Goal: Task Accomplishment & Management: Use online tool/utility

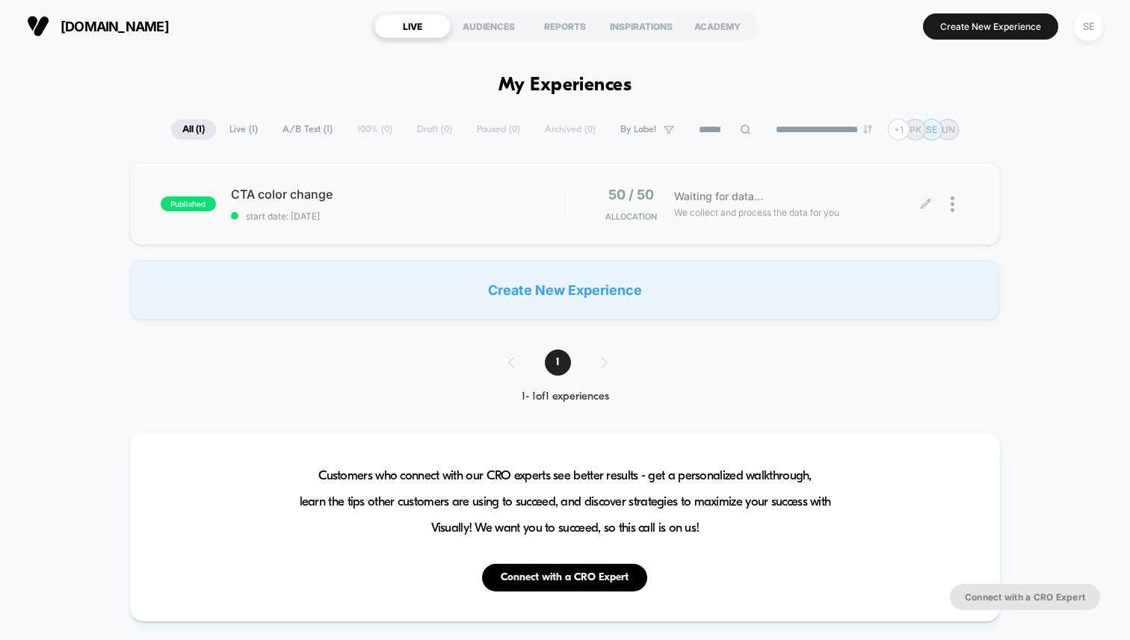
click at [701, 194] on span "Waiting for data..." at bounding box center [718, 196] width 89 height 16
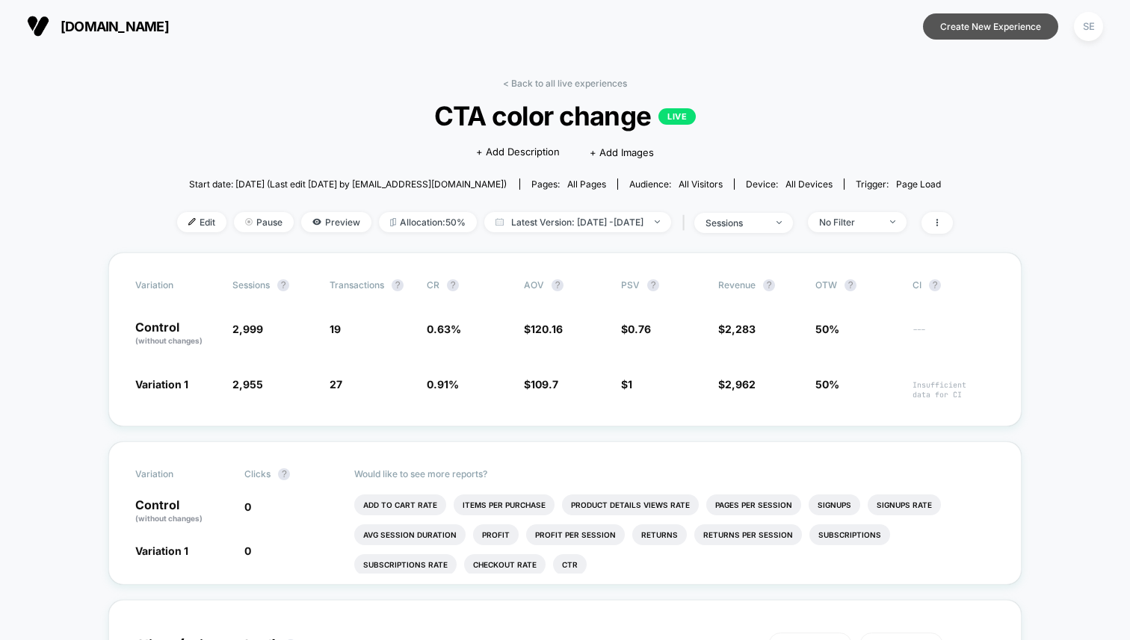
click at [968, 29] on button "Create New Experience" at bounding box center [990, 26] width 135 height 26
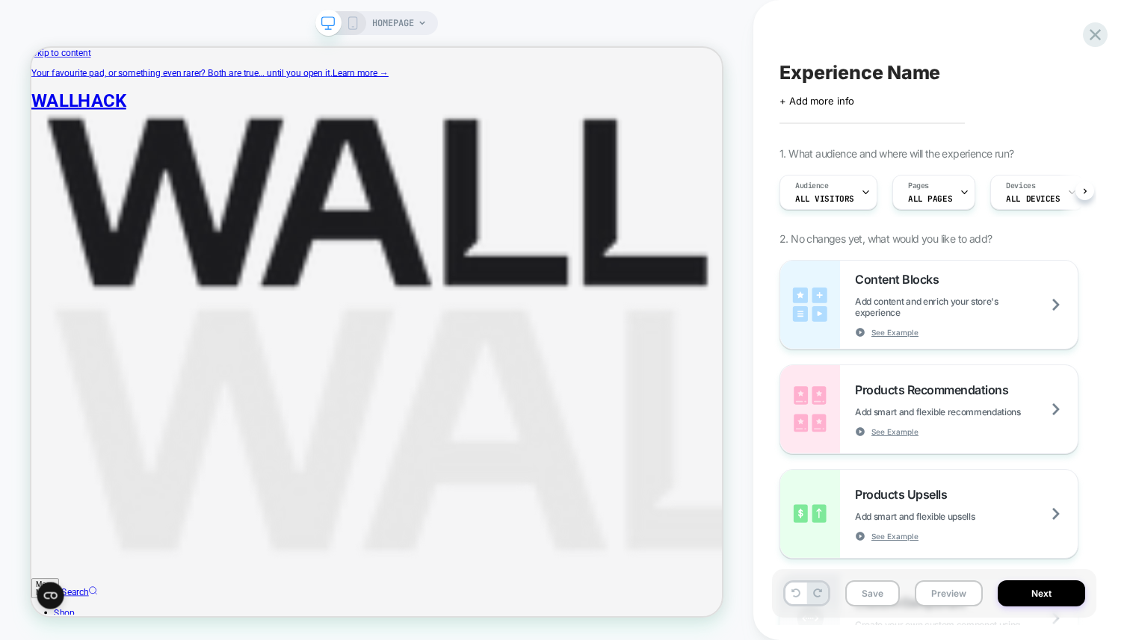
scroll to position [0, 1]
click at [423, 27] on icon at bounding box center [422, 23] width 9 height 9
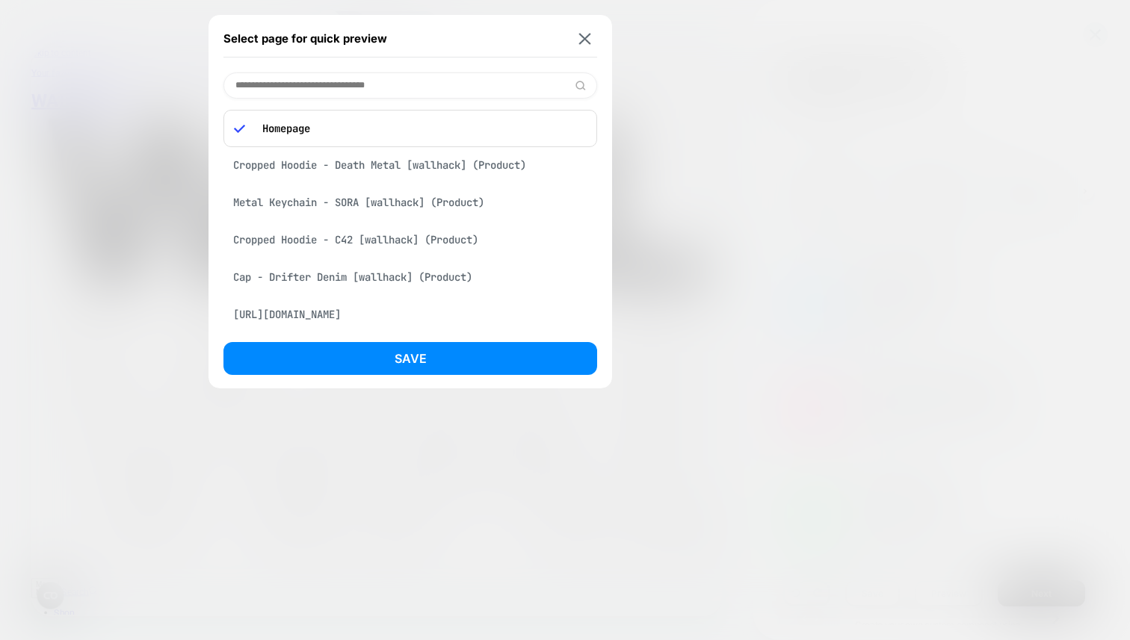
click at [362, 167] on div "Cropped Hoodie - Death Metal [wallhack] (Product)" at bounding box center [410, 165] width 374 height 28
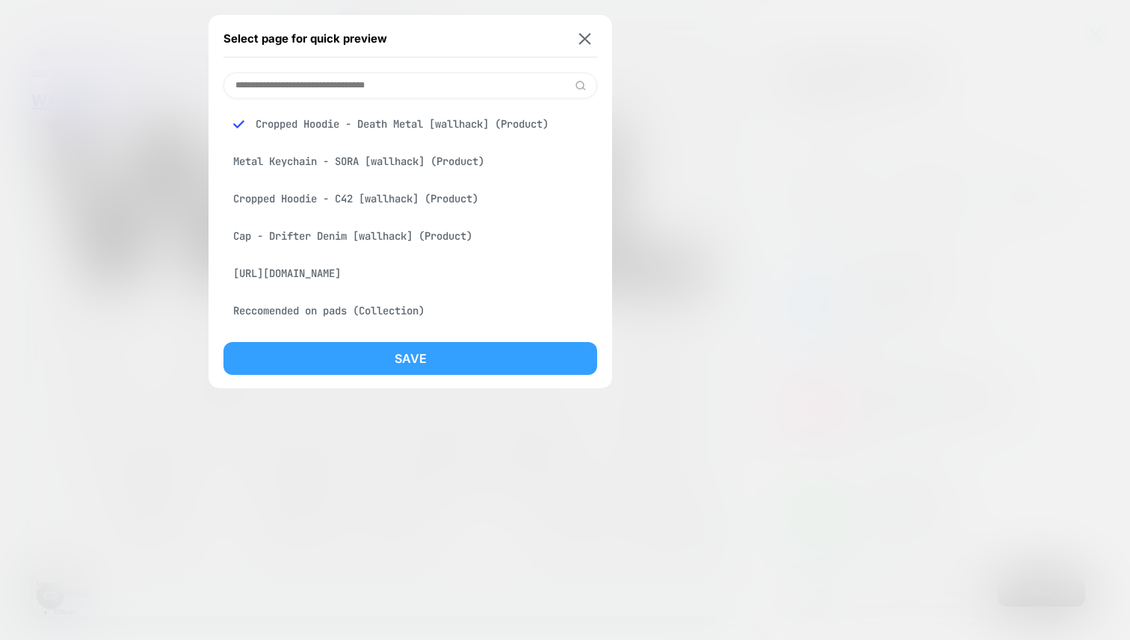
click at [371, 358] on button "Save" at bounding box center [410, 358] width 374 height 33
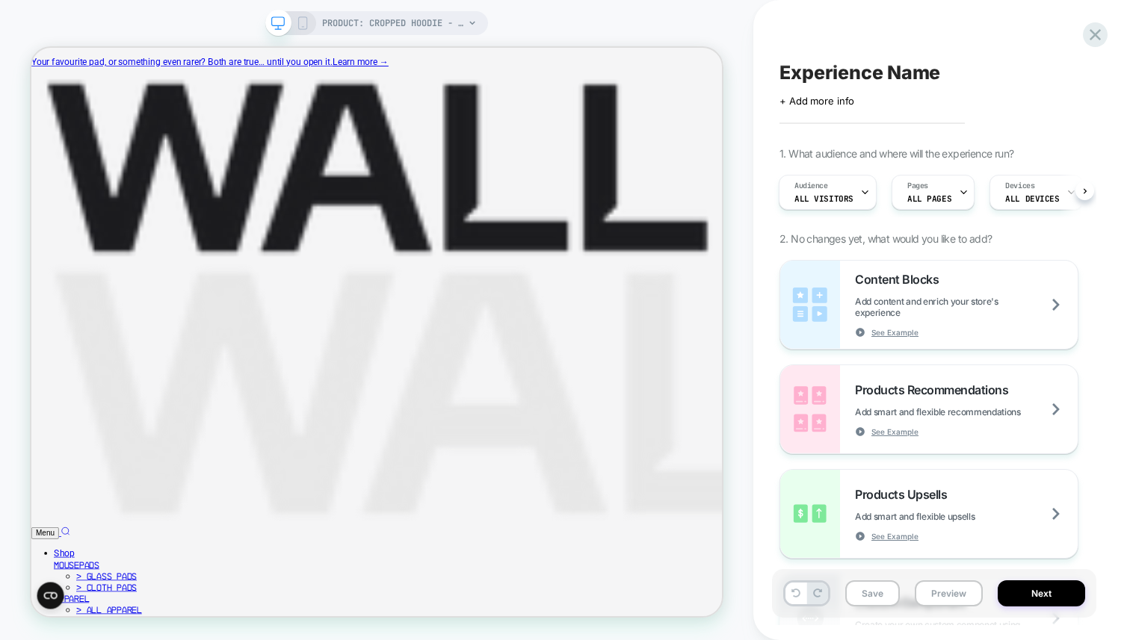
scroll to position [0, 1]
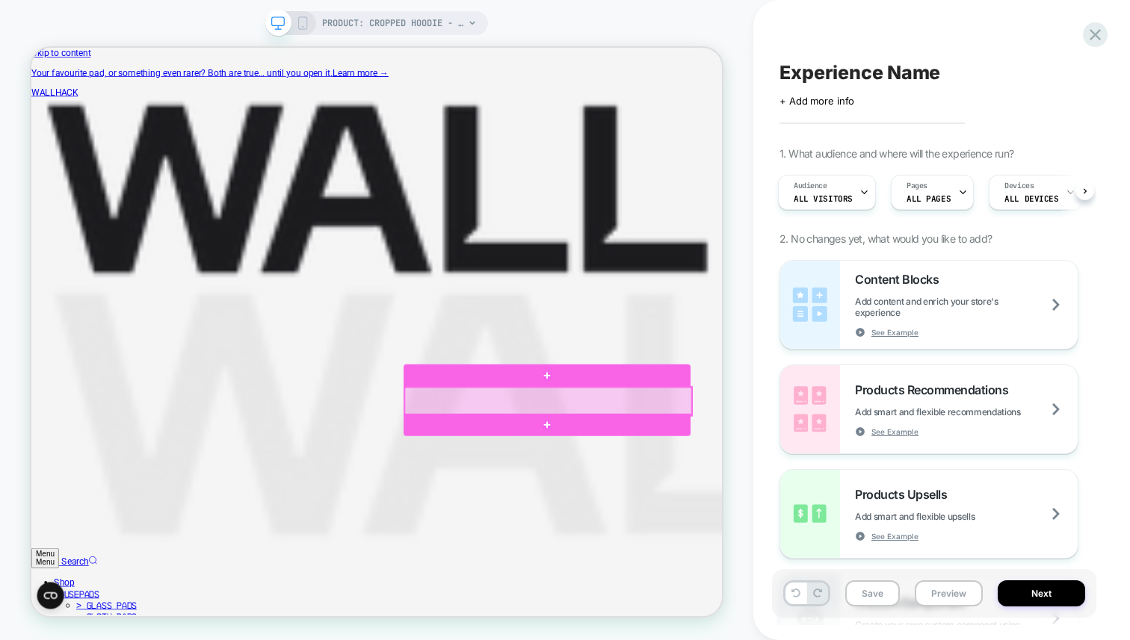
click at [699, 533] on div at bounding box center [720, 519] width 383 height 37
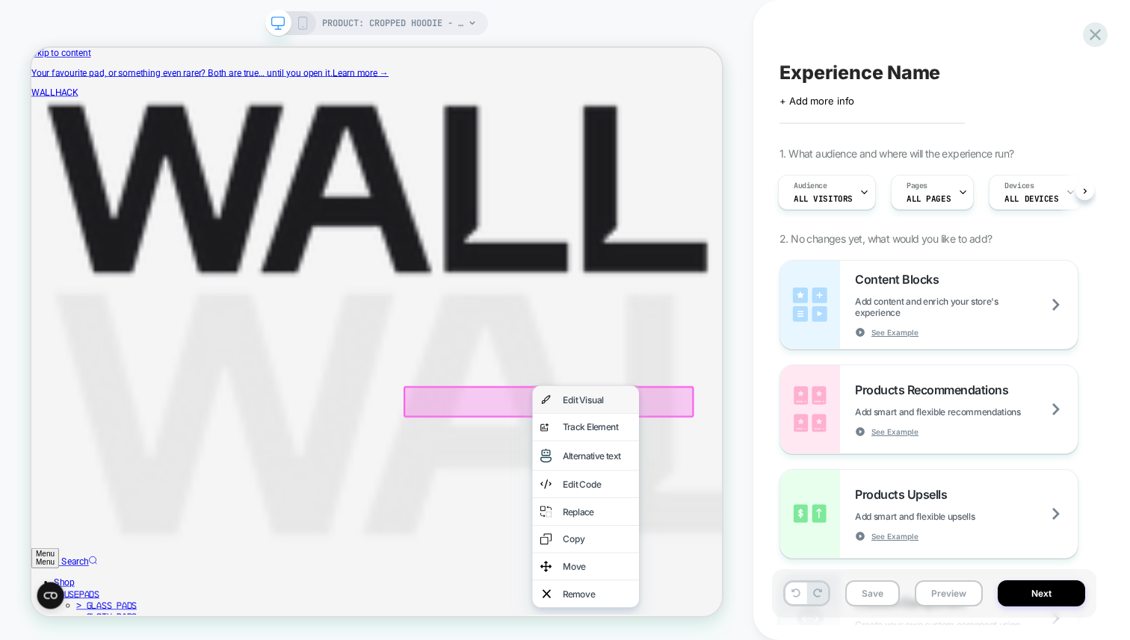
click at [757, 522] on div "Edit Visual" at bounding box center [785, 517] width 91 height 15
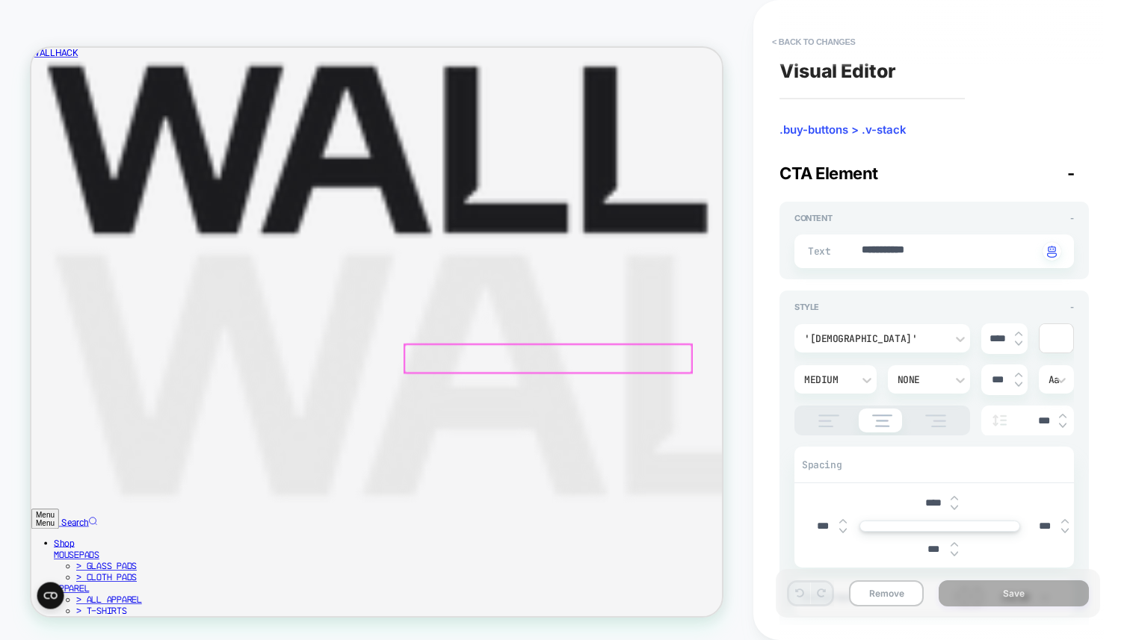
scroll to position [59, 0]
drag, startPoint x: 947, startPoint y: 252, endPoint x: 811, endPoint y: 245, distance: 136.2
click at [811, 245] on div "**********" at bounding box center [933, 252] width 279 height 34
type textarea "*"
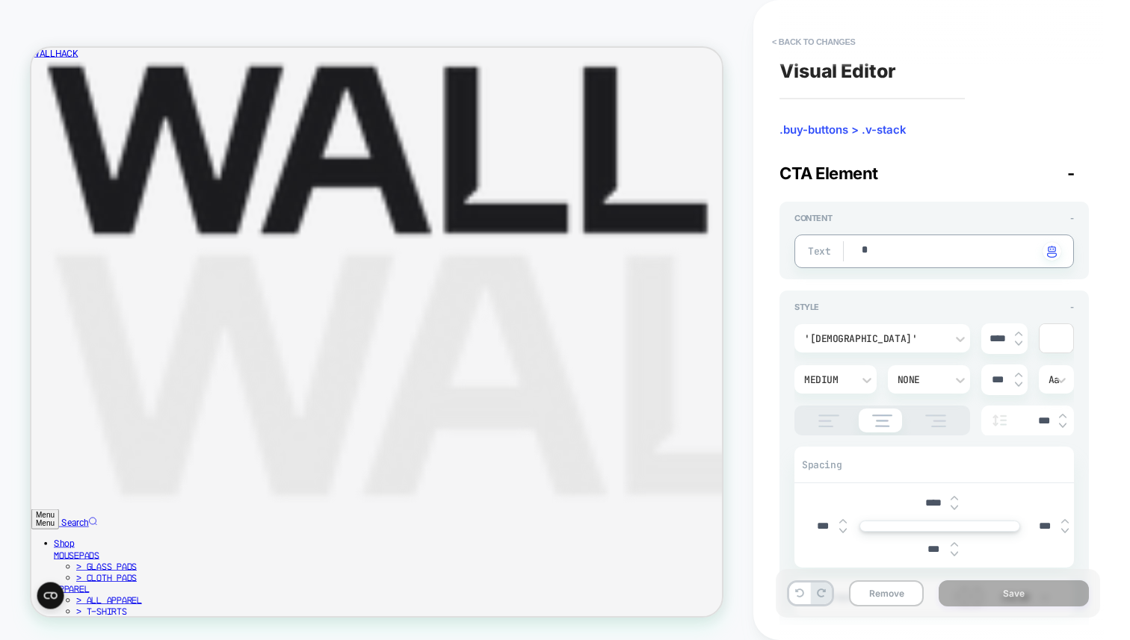
type textarea "*"
type textarea "**"
type textarea "*"
type textarea "***"
type textarea "*"
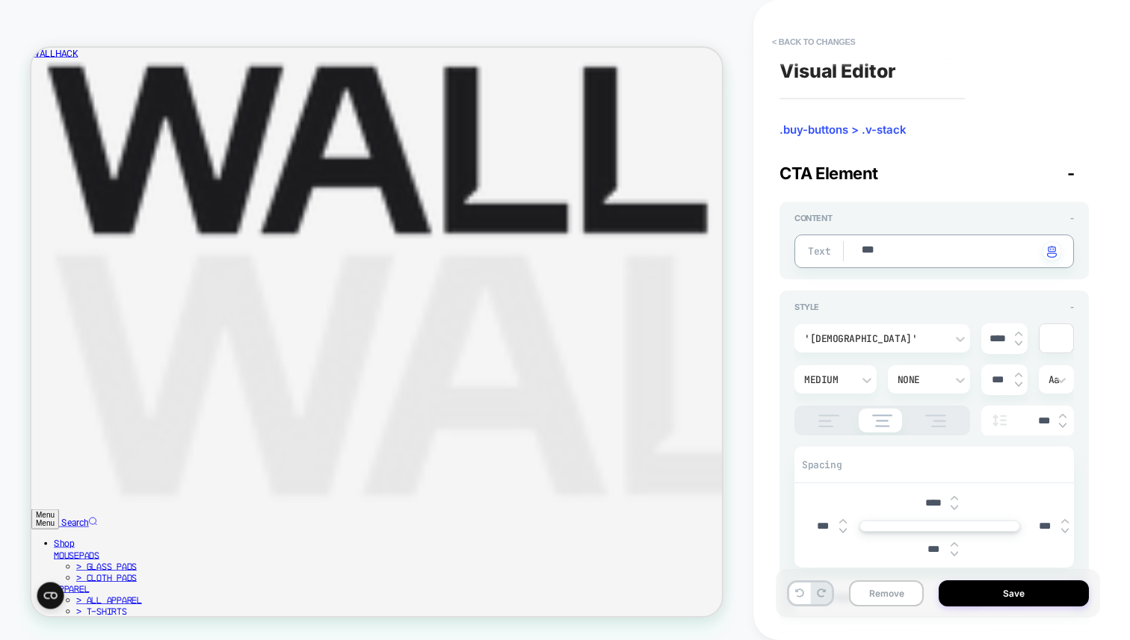
type textarea "***"
type textarea "*"
type textarea "*****"
type textarea "*"
type textarea "******"
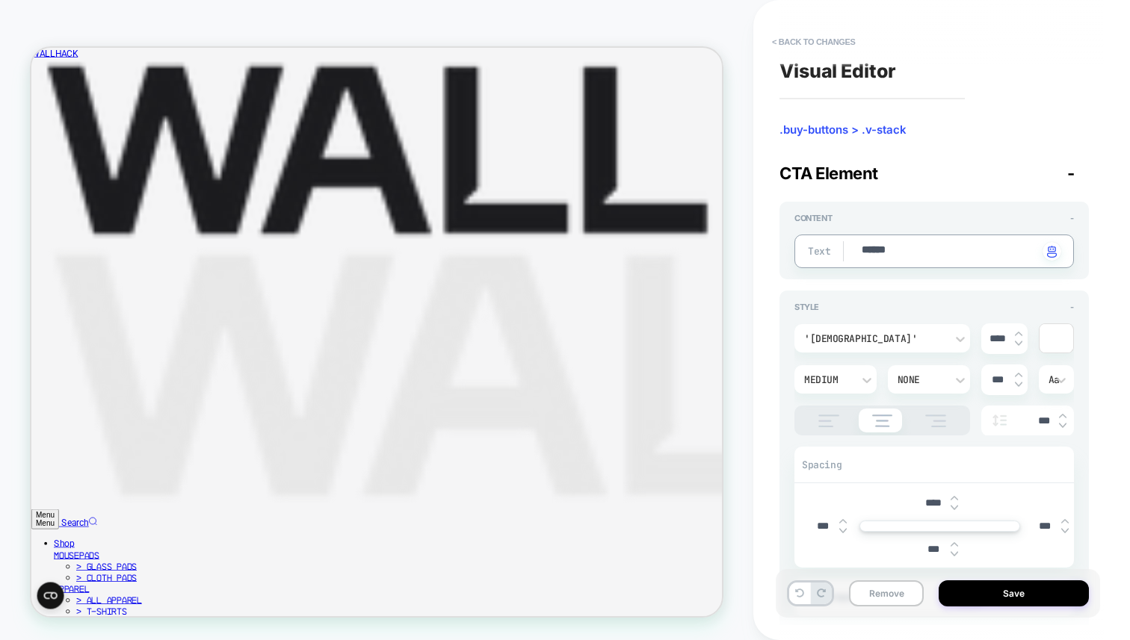
type textarea "*"
type textarea "*******"
type textarea "*"
type textarea "*******"
click at [999, 598] on button "Save" at bounding box center [1014, 594] width 150 height 26
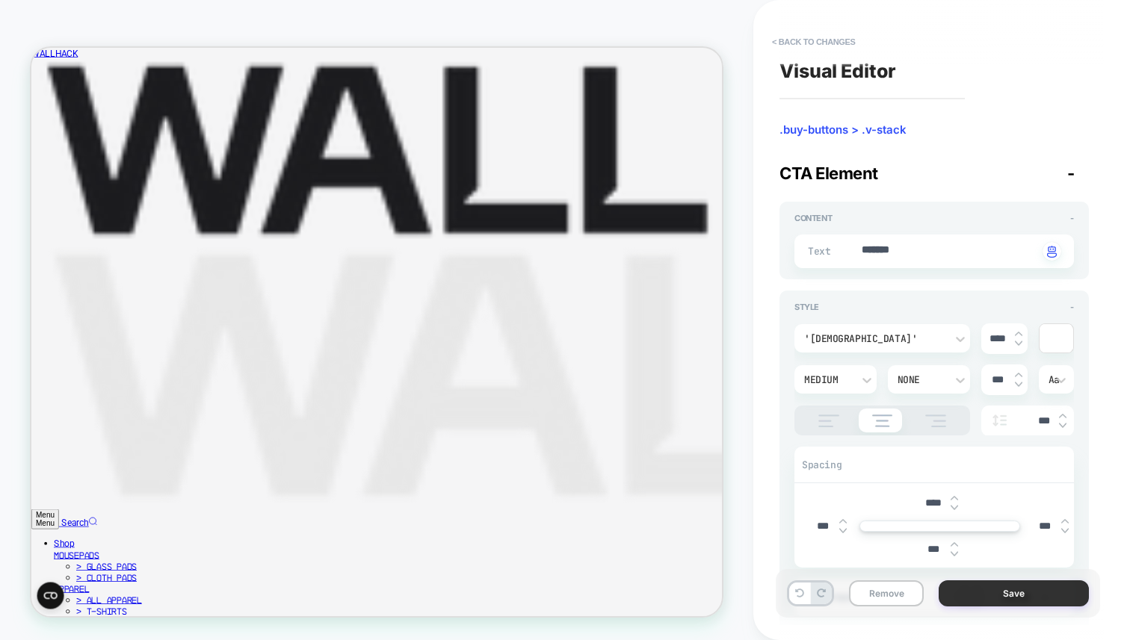
type textarea "*"
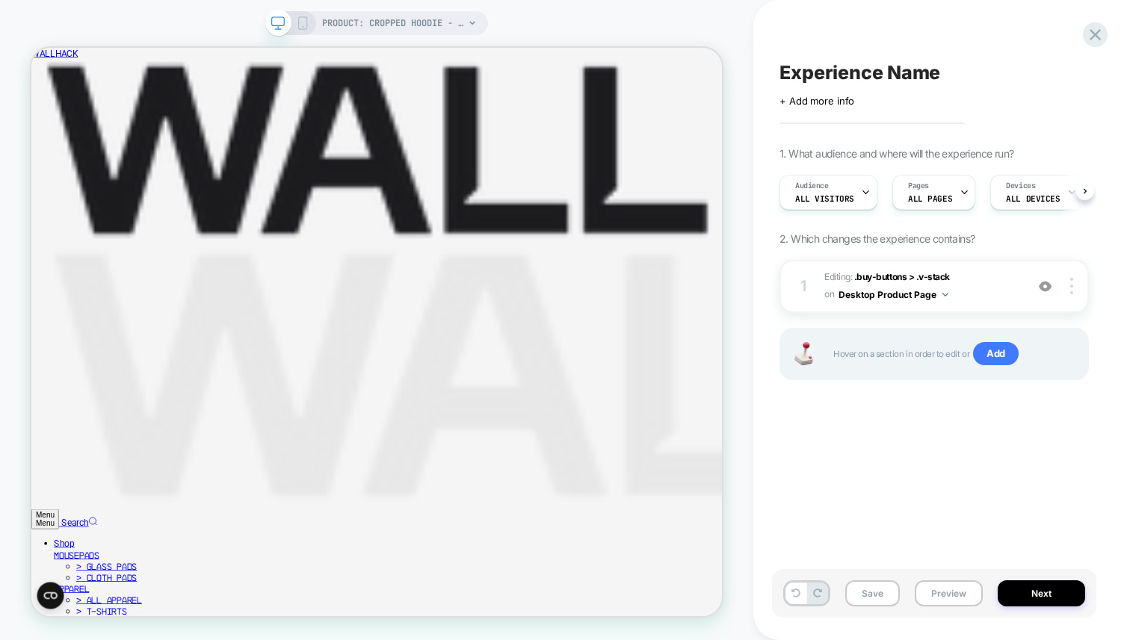
scroll to position [0, 1]
click at [1032, 597] on button "Next" at bounding box center [1041, 594] width 87 height 26
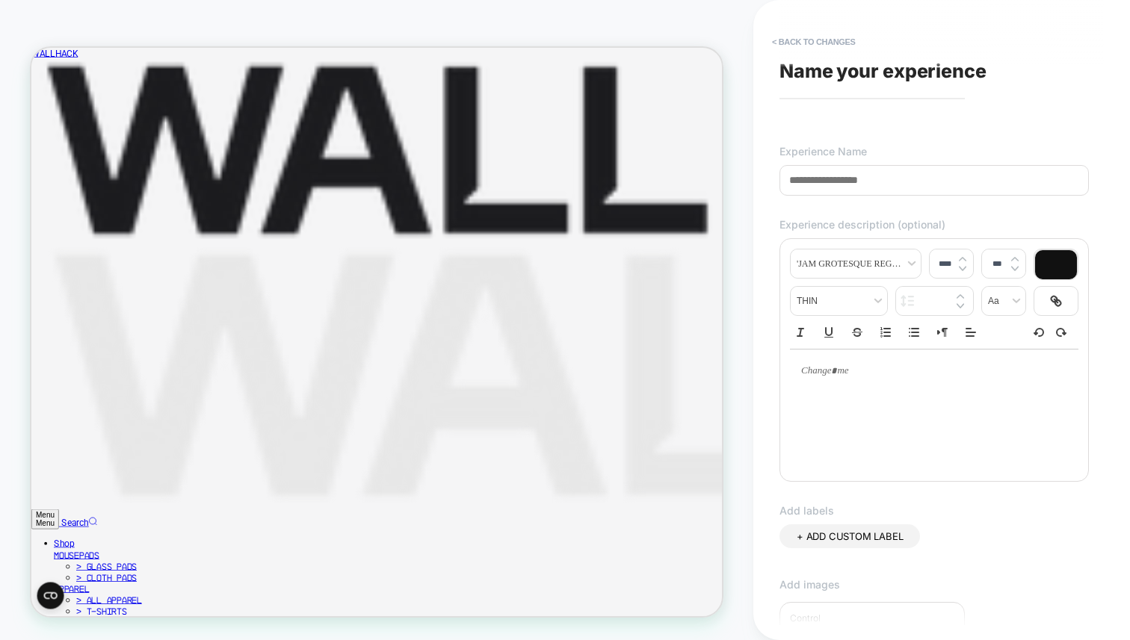
click at [880, 73] on span "Name your experience" at bounding box center [882, 71] width 207 height 22
click at [839, 69] on span "Name your experience" at bounding box center [882, 71] width 207 height 22
click at [833, 67] on span "Name your experience" at bounding box center [882, 71] width 207 height 22
click at [825, 78] on span "Name your experience" at bounding box center [882, 71] width 207 height 22
click at [865, 185] on input at bounding box center [933, 180] width 309 height 31
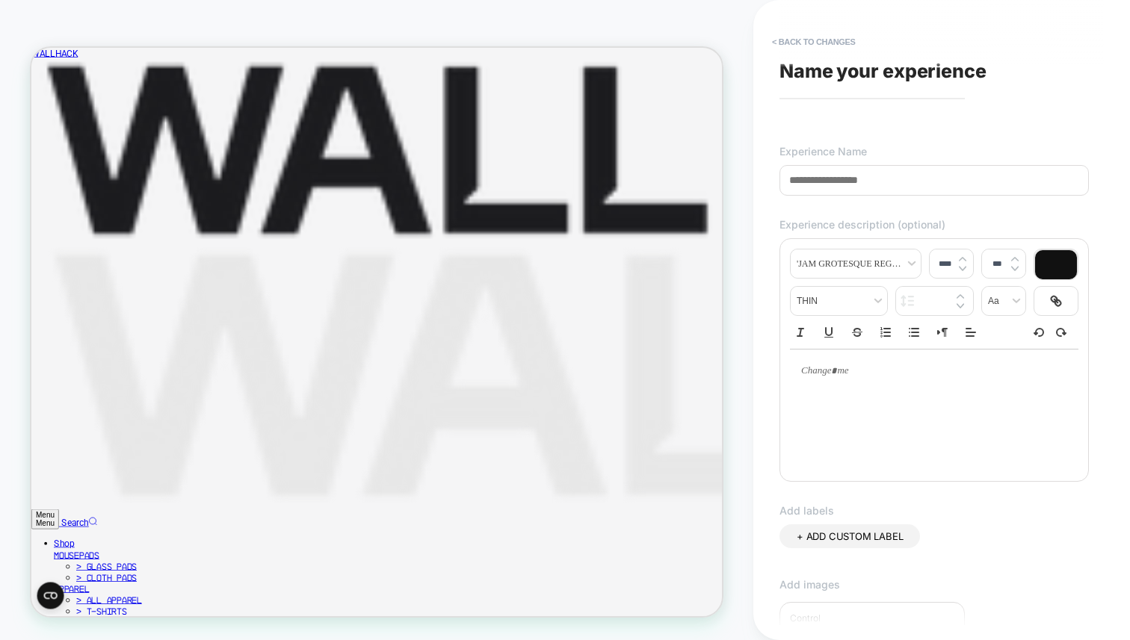
drag, startPoint x: 911, startPoint y: 185, endPoint x: 724, endPoint y: 175, distance: 187.1
click at [724, 175] on div "**********" at bounding box center [565, 320] width 1130 height 640
click at [897, 184] on input at bounding box center [933, 180] width 309 height 31
type input "*"
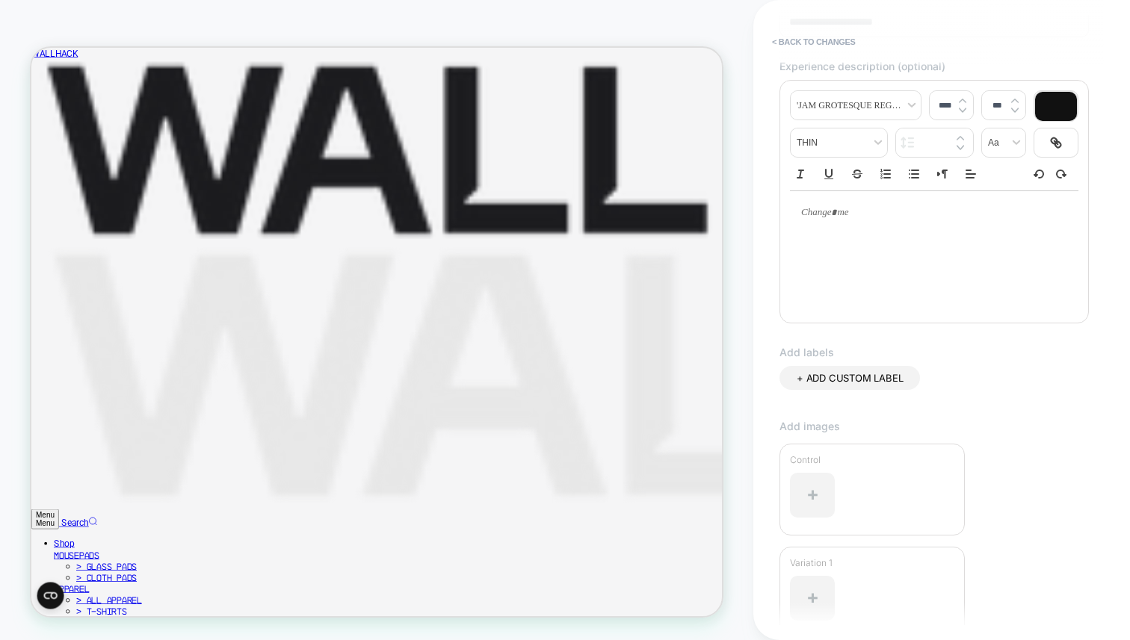
scroll to position [293, 0]
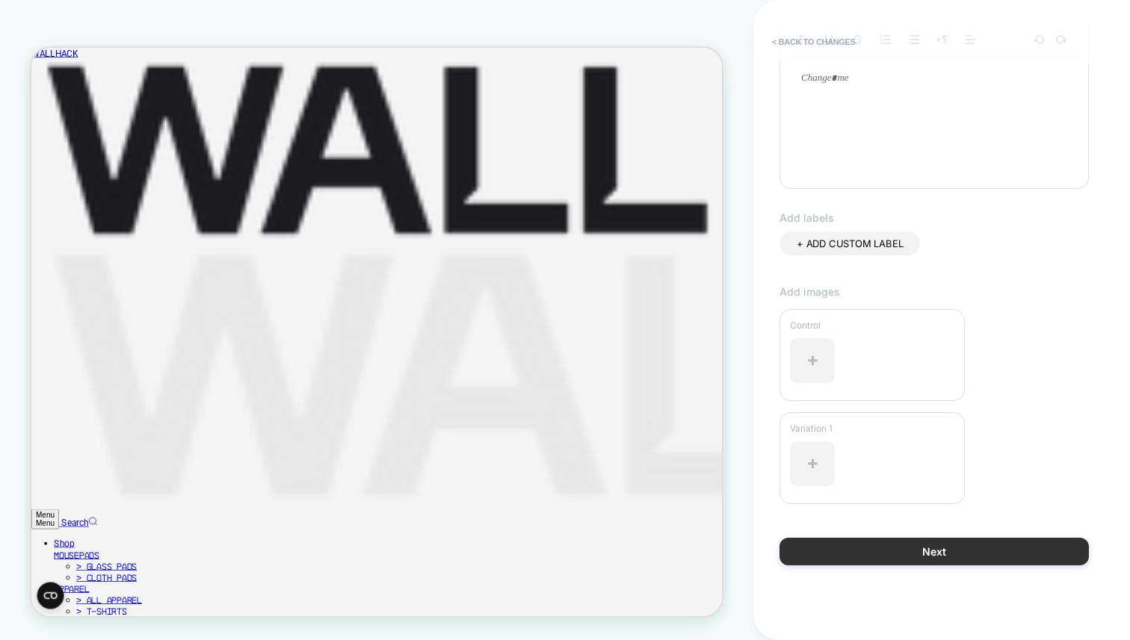
type input "**********"
click at [951, 557] on button "Next" at bounding box center [933, 552] width 309 height 28
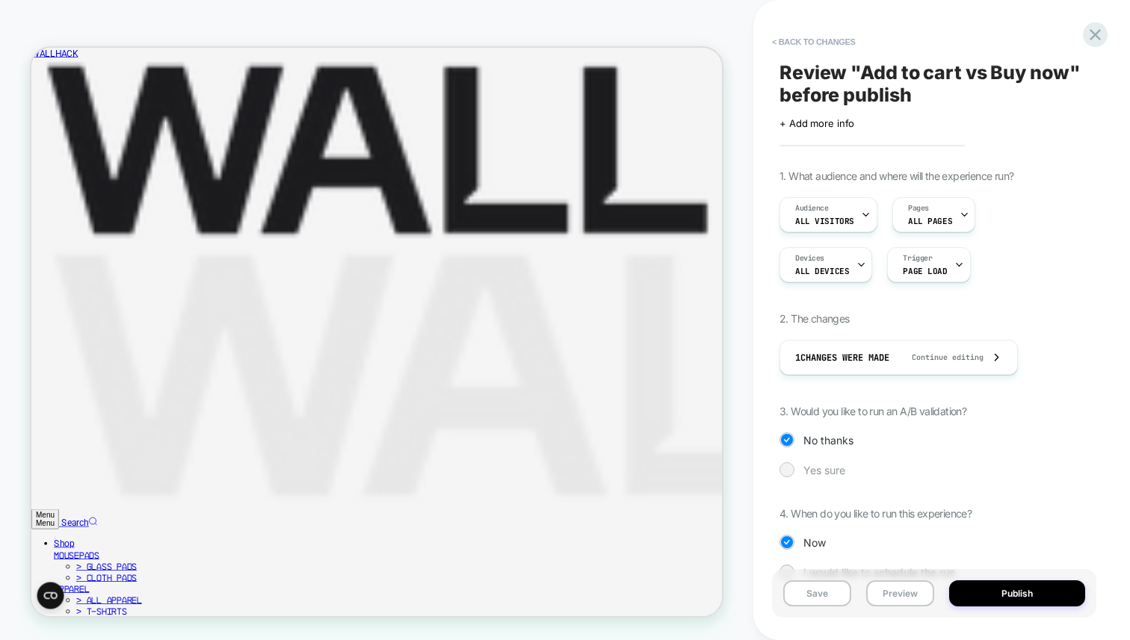
scroll to position [36, 0]
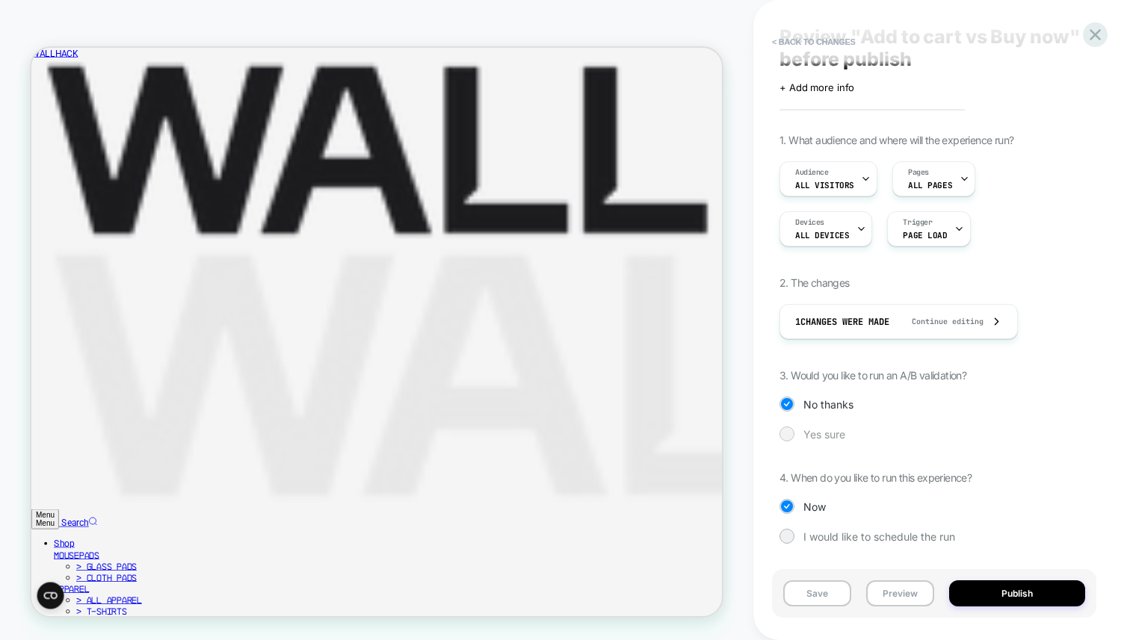
click at [824, 429] on span "Yes sure" at bounding box center [824, 434] width 42 height 13
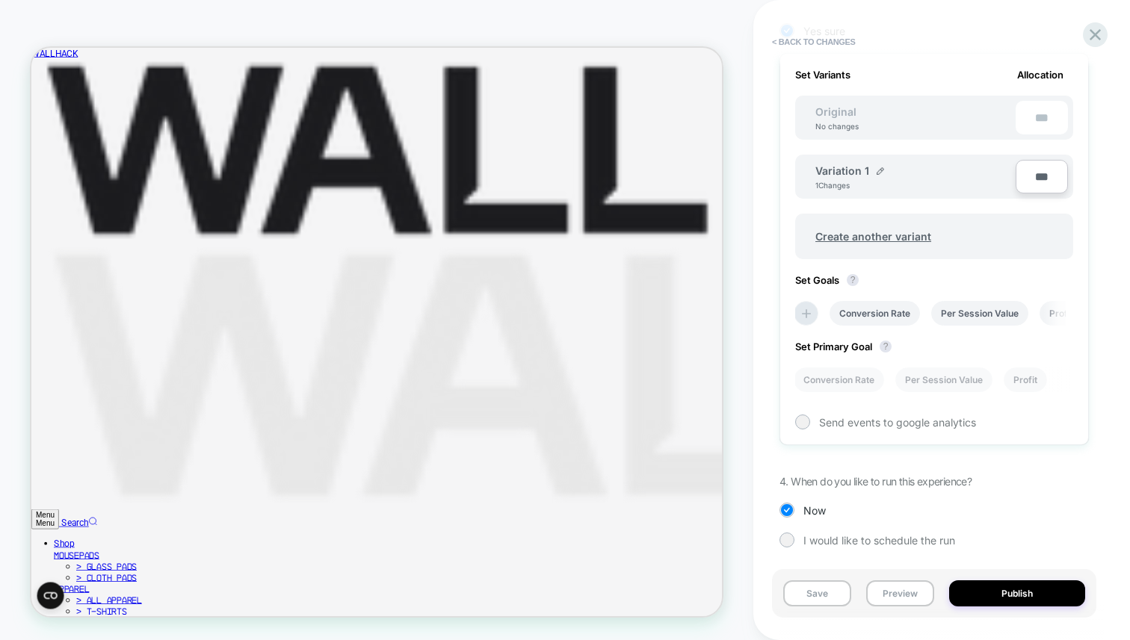
scroll to position [444, 0]
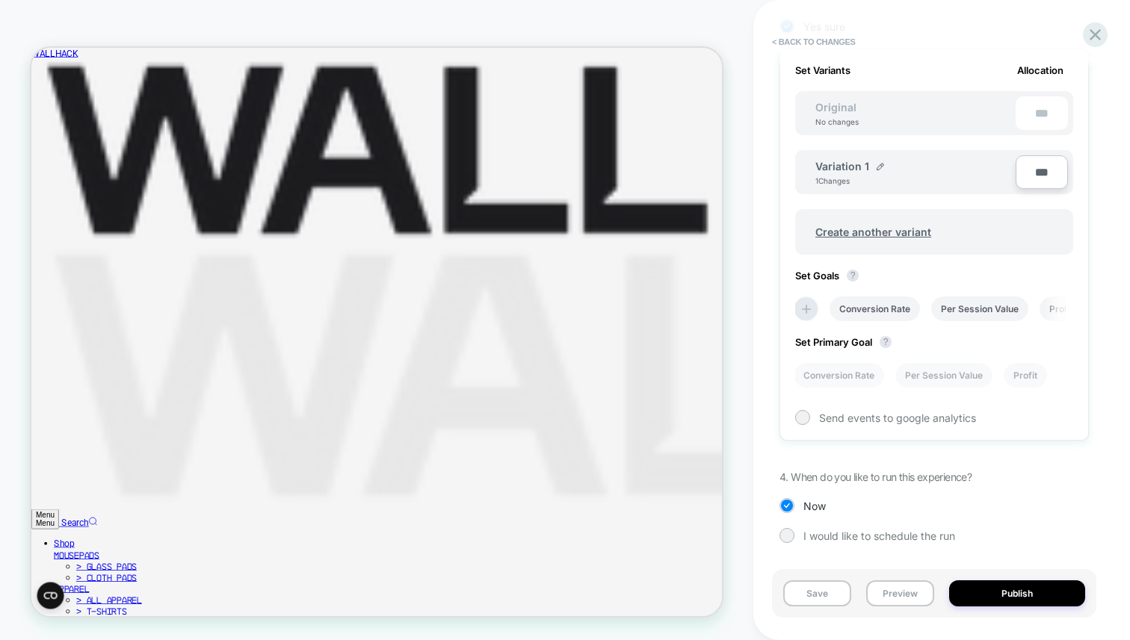
click at [900, 114] on div "Original No changes ***" at bounding box center [934, 113] width 278 height 44
click at [815, 309] on icon at bounding box center [807, 309] width 15 height 15
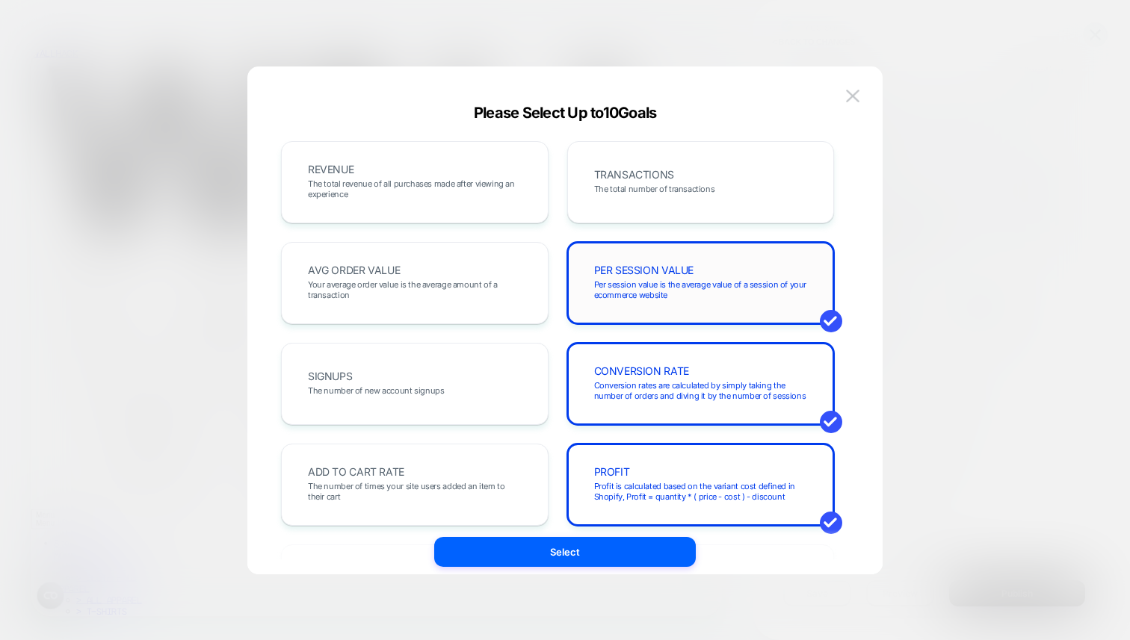
click at [762, 303] on div "PER SESSION VALUE Per session value is the average value of a session of your e…" at bounding box center [701, 283] width 236 height 51
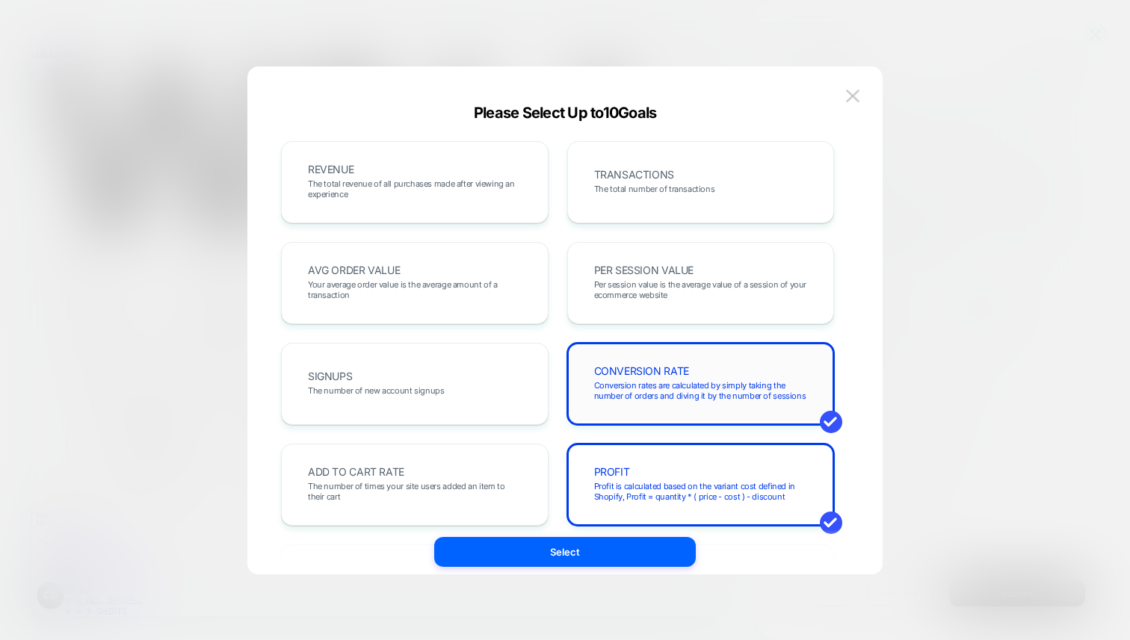
click at [720, 382] on span "Conversion rates are calculated by simply taking the number of orders and divin…" at bounding box center [701, 390] width 214 height 21
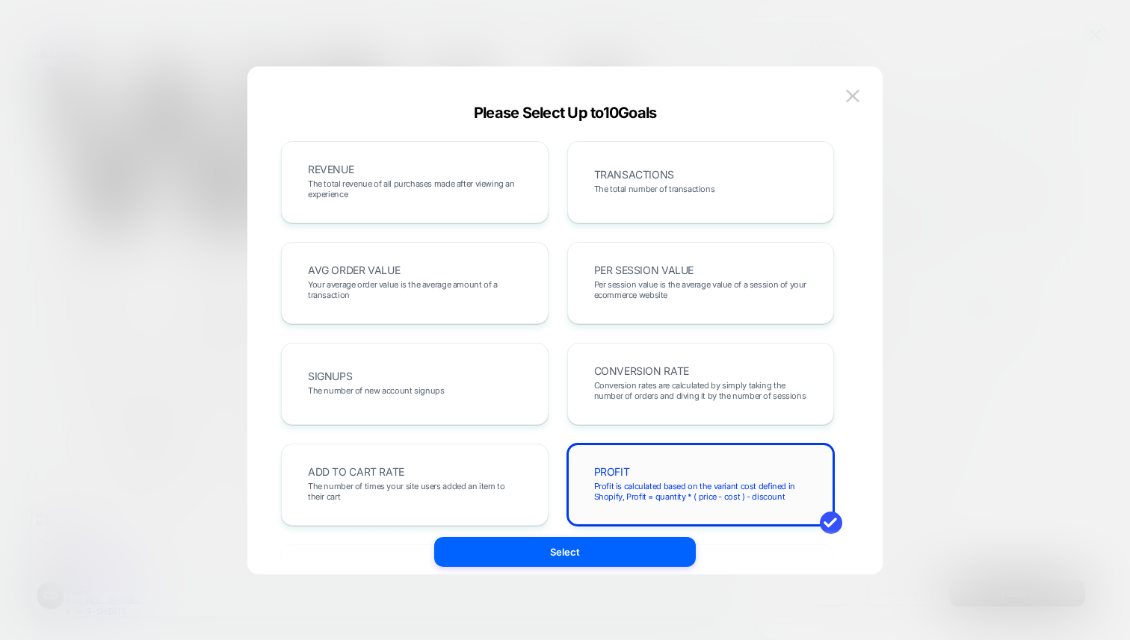
click at [698, 469] on div "PROFIT Profit is calculated based on the variant cost defined in Shopify, Profi…" at bounding box center [701, 485] width 236 height 51
click at [688, 486] on span "Profit is calculated based on the variant cost defined in Shopify, Profit = qua…" at bounding box center [701, 491] width 214 height 21
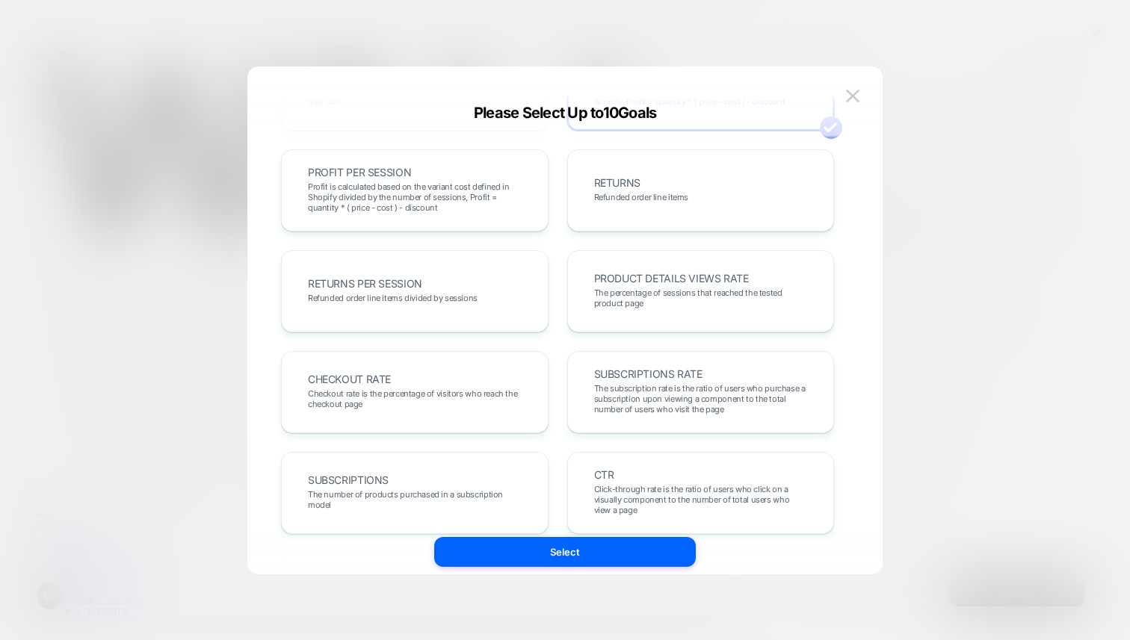
scroll to position [516, 0]
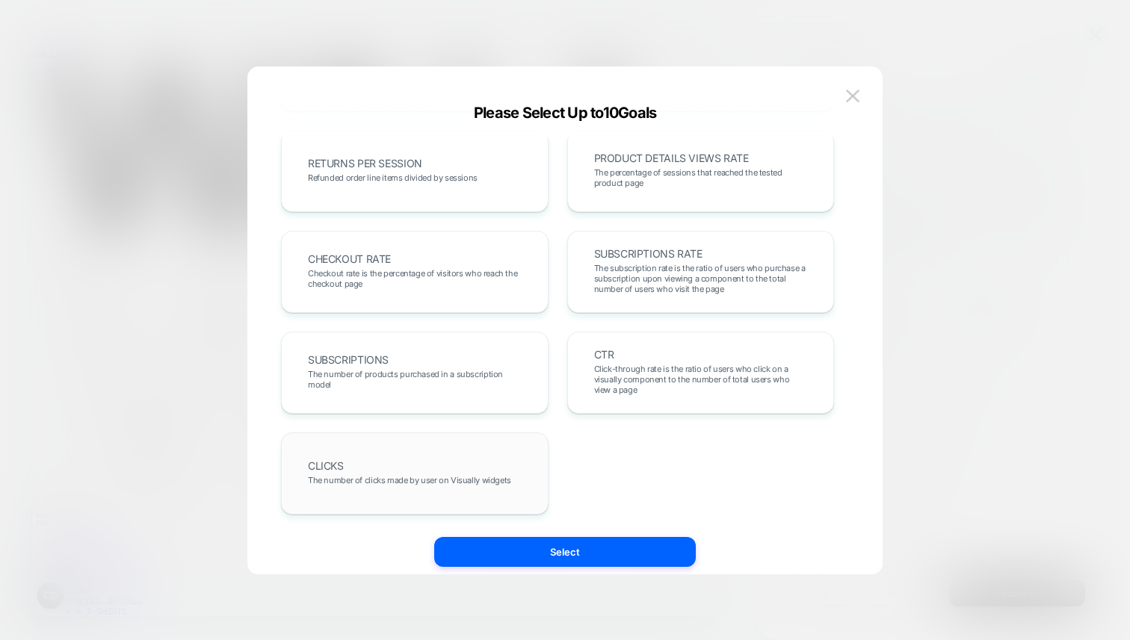
click at [378, 473] on div "CLICKS The number of clicks made by user on Visually widgets" at bounding box center [415, 473] width 236 height 51
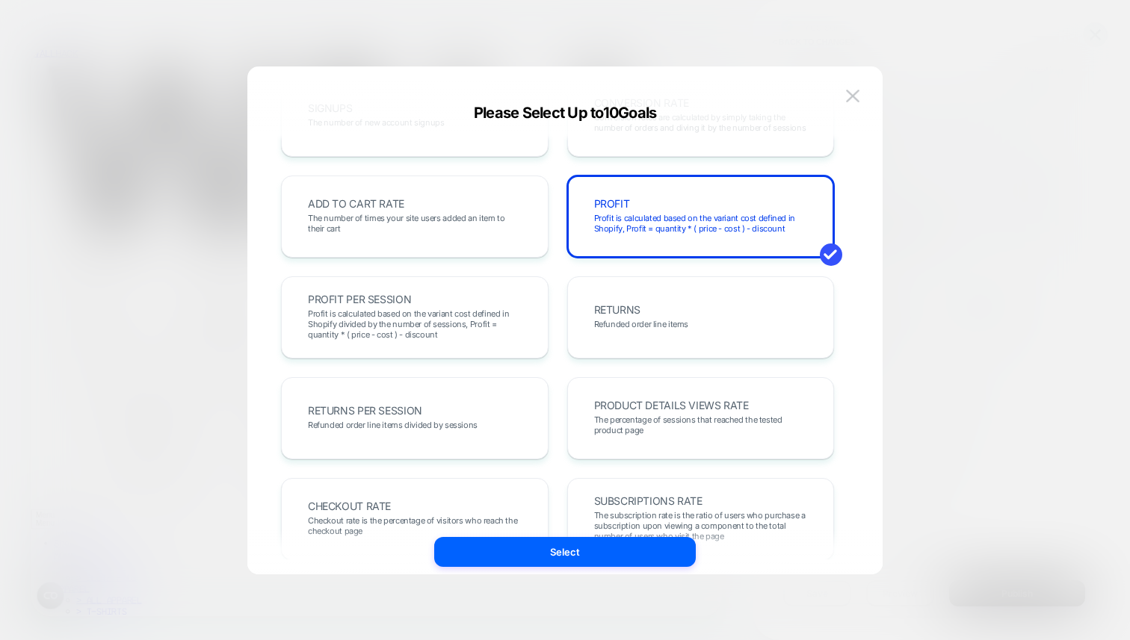
scroll to position [198, 0]
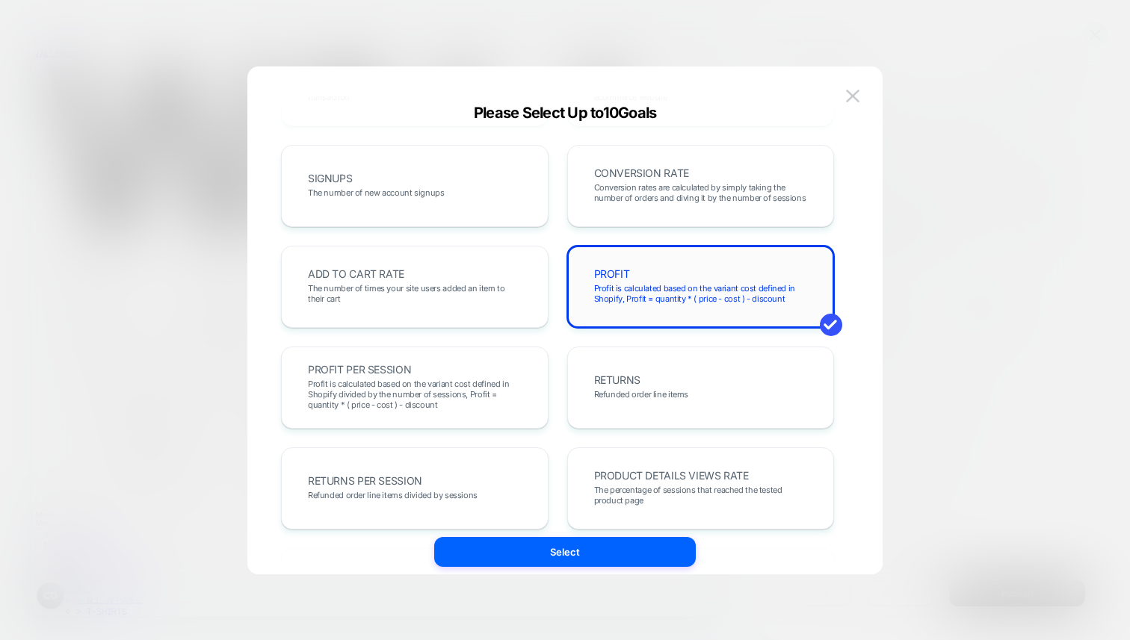
click at [667, 312] on div "PROFIT Profit is calculated based on the variant cost defined in Shopify, Profi…" at bounding box center [701, 287] width 268 height 82
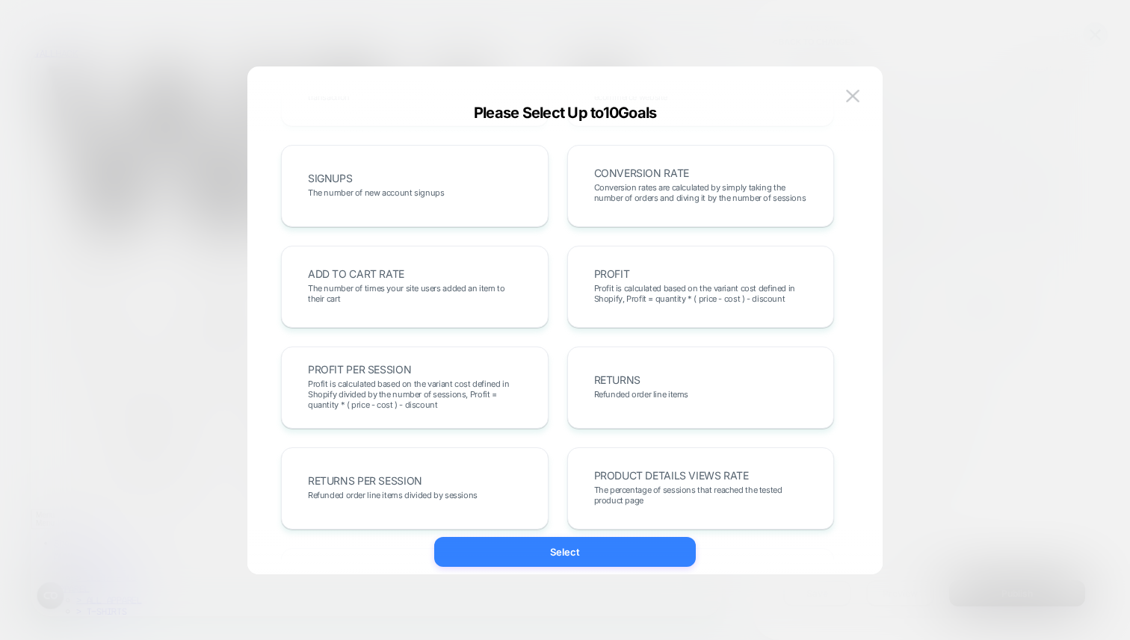
click at [592, 555] on button "Select" at bounding box center [565, 552] width 262 height 30
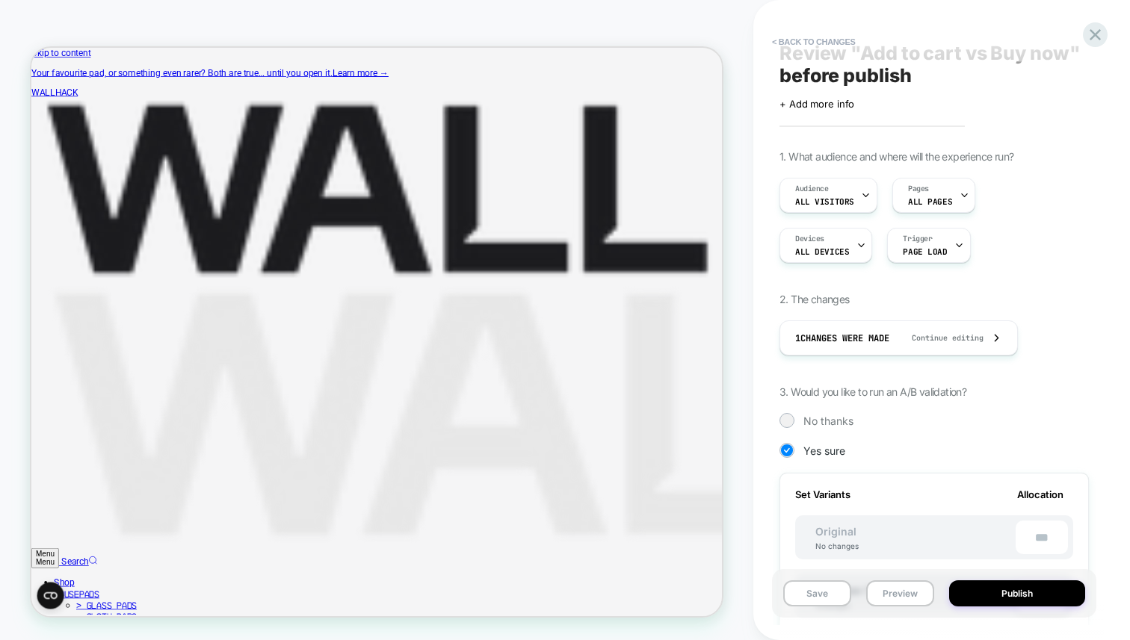
scroll to position [0, 0]
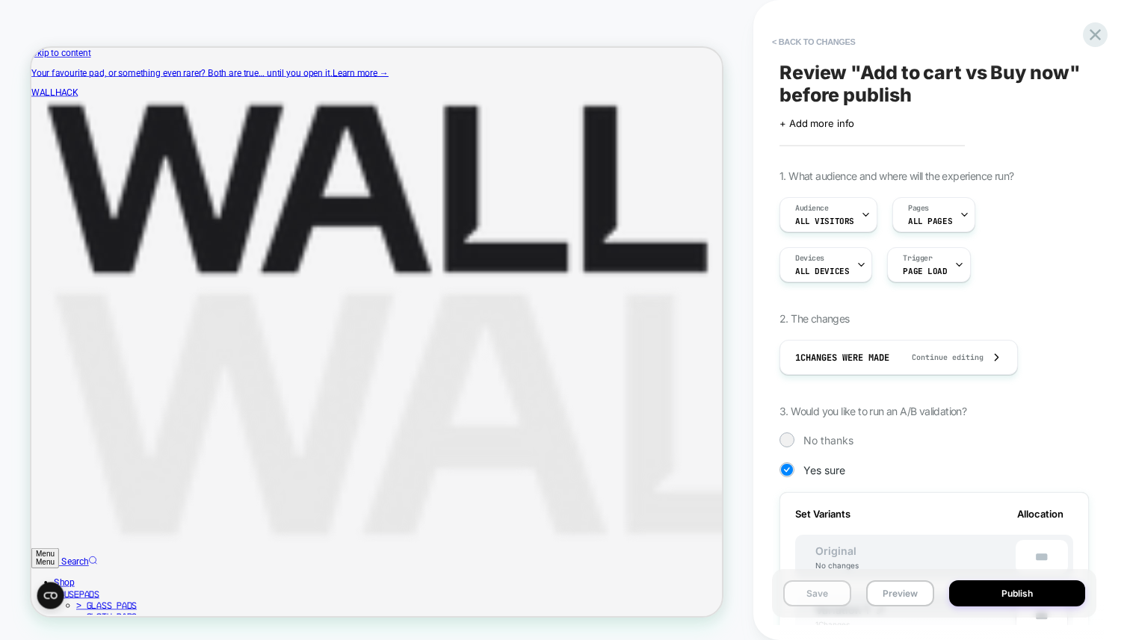
click at [829, 593] on button "Save" at bounding box center [817, 594] width 68 height 26
click at [823, 42] on button "< Back to changes" at bounding box center [813, 42] width 99 height 24
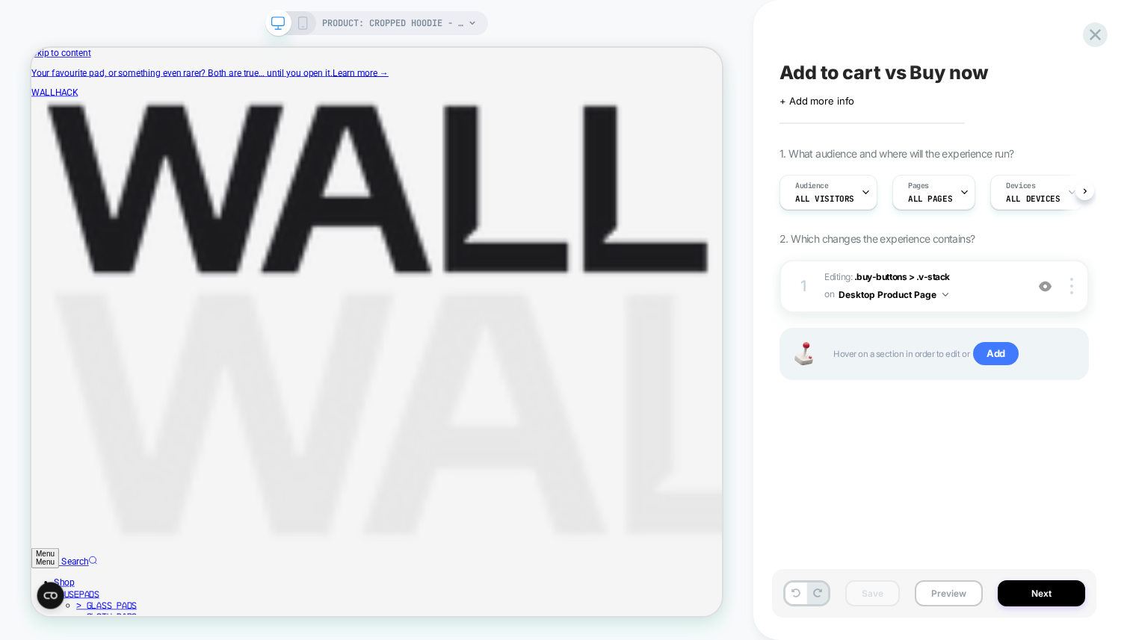
scroll to position [0, 1]
click at [830, 102] on span "+ Add more info" at bounding box center [816, 101] width 75 height 12
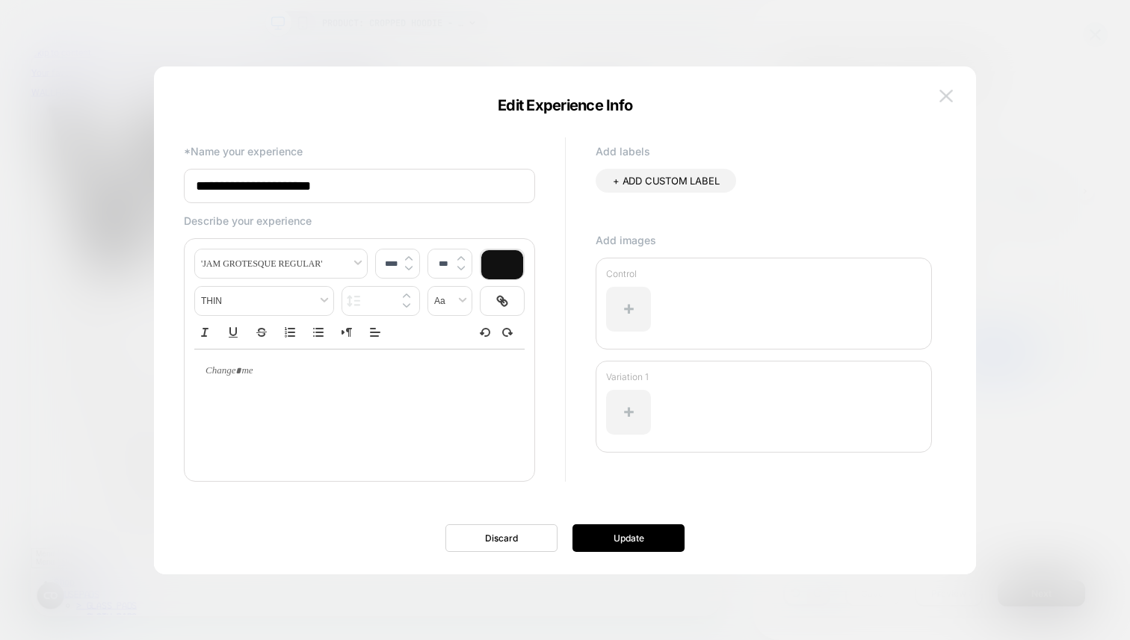
click at [945, 96] on img at bounding box center [945, 96] width 13 height 13
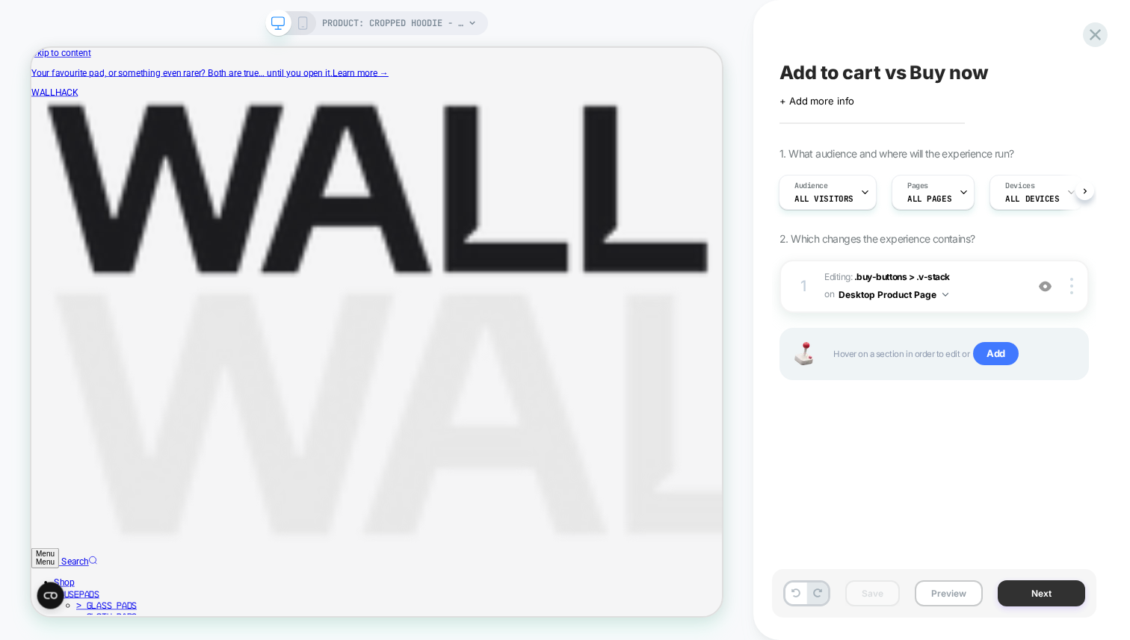
click at [1019, 595] on button "Next" at bounding box center [1041, 594] width 87 height 26
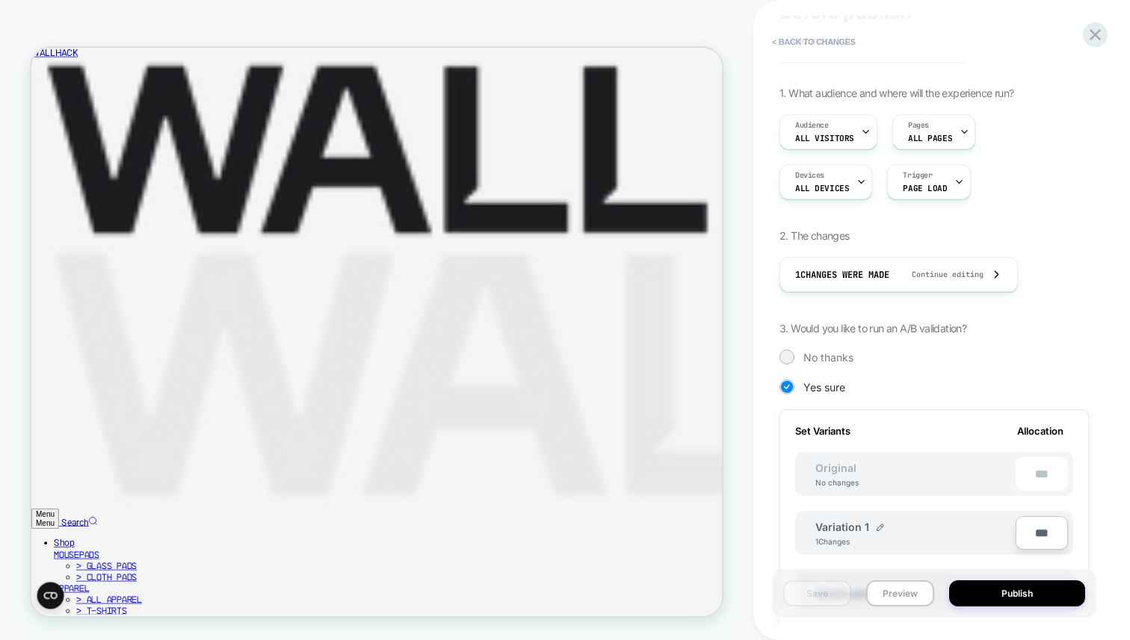
scroll to position [84, 0]
click at [921, 594] on button "Preview" at bounding box center [900, 594] width 68 height 26
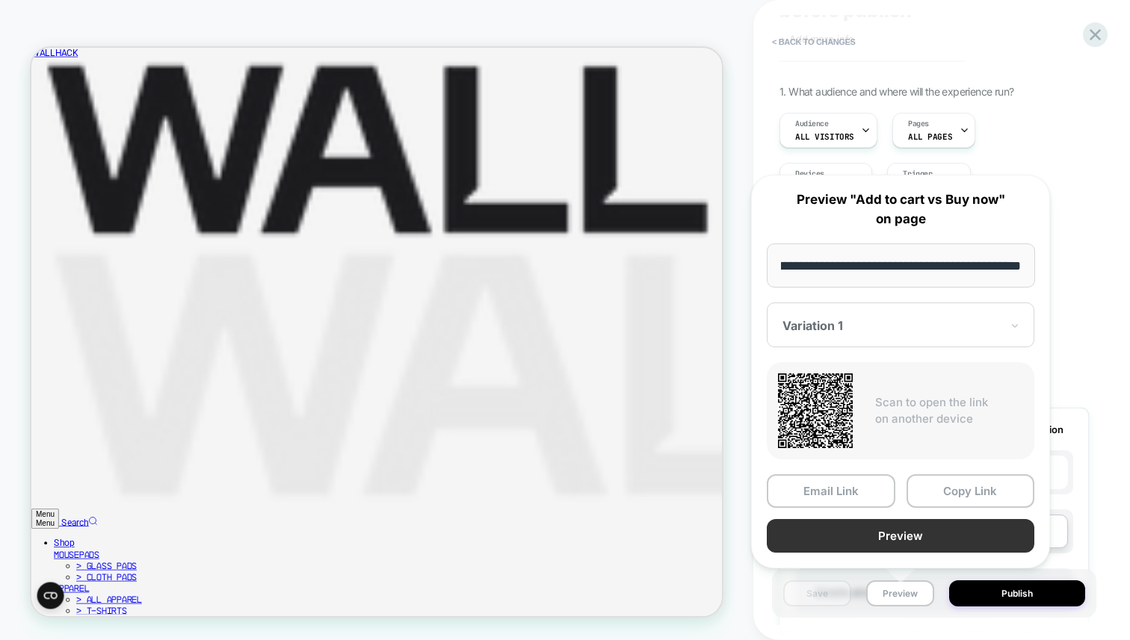
scroll to position [0, 0]
click at [923, 531] on button "Preview" at bounding box center [901, 536] width 268 height 34
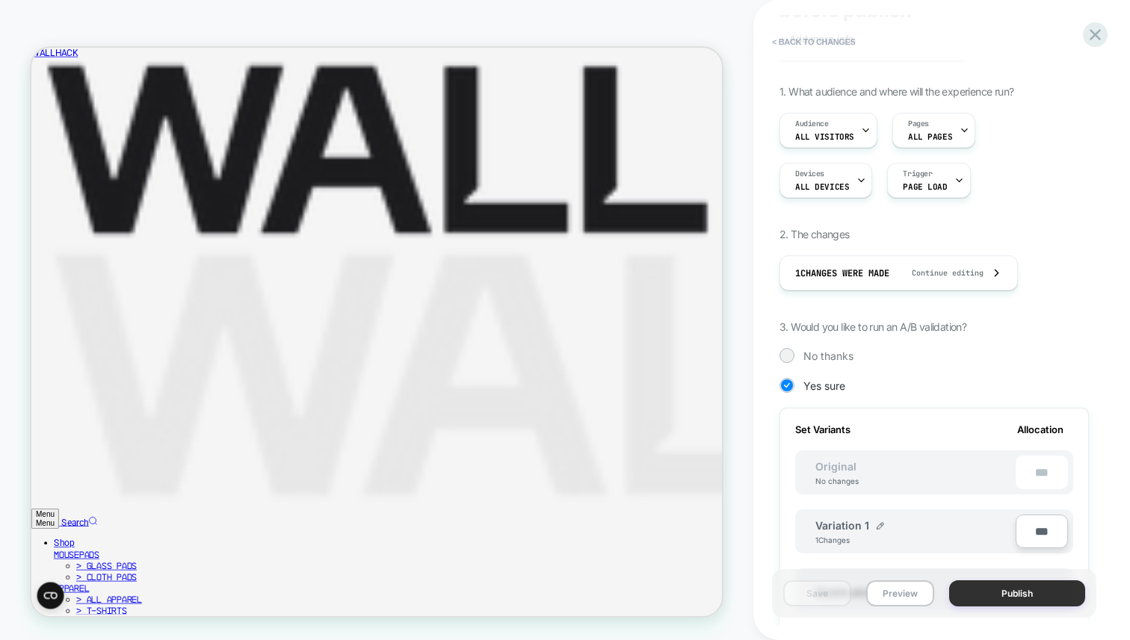
click at [1017, 597] on button "Publish" at bounding box center [1017, 594] width 136 height 26
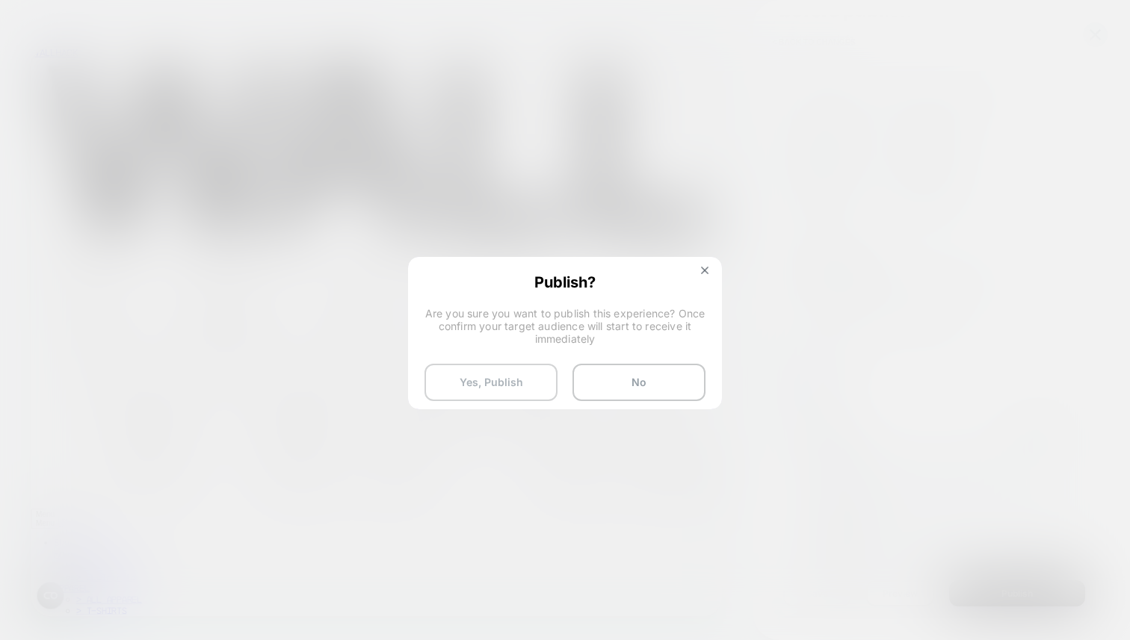
click at [519, 386] on button "Yes, Publish" at bounding box center [490, 382] width 133 height 37
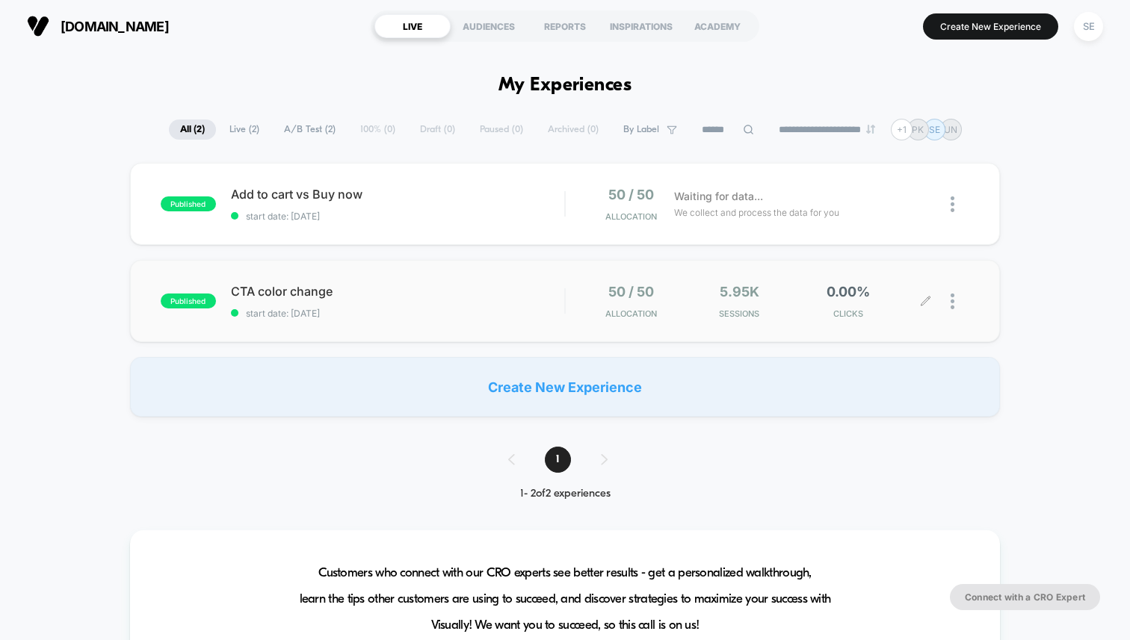
click at [851, 306] on div "0.00% CLICKS" at bounding box center [847, 301] width 101 height 35
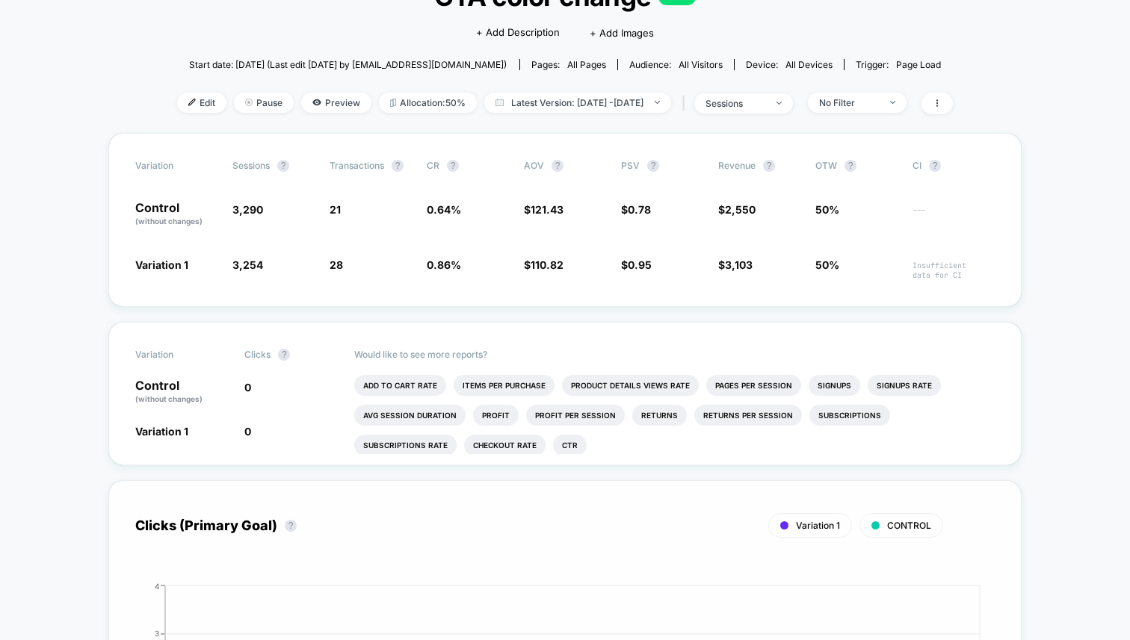
scroll to position [111, 0]
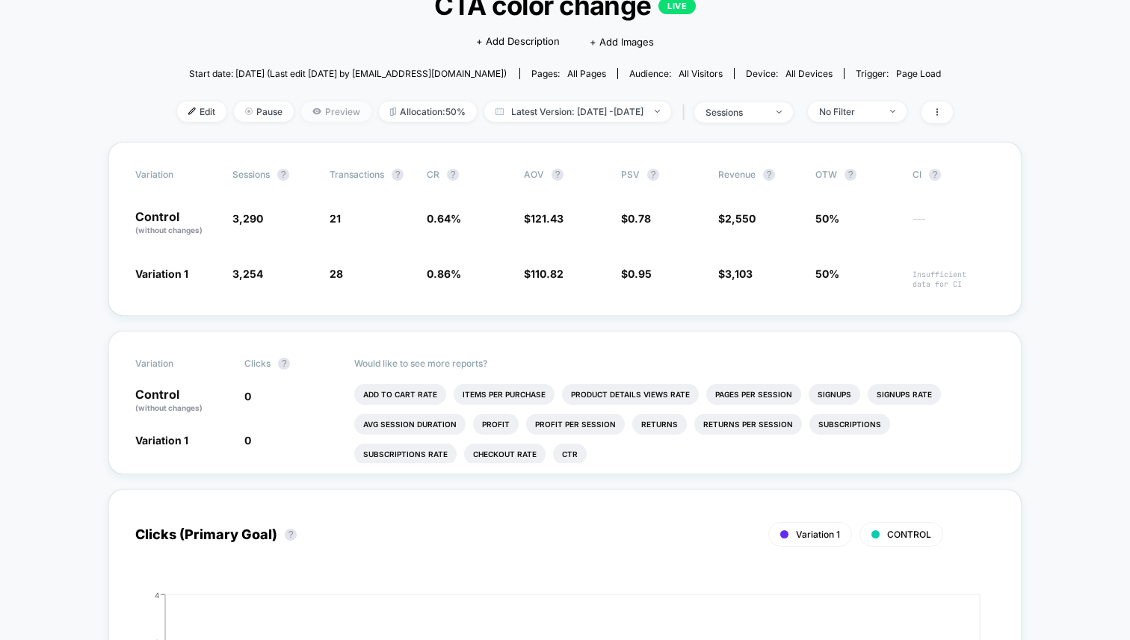
click at [319, 114] on span "Preview" at bounding box center [336, 112] width 70 height 20
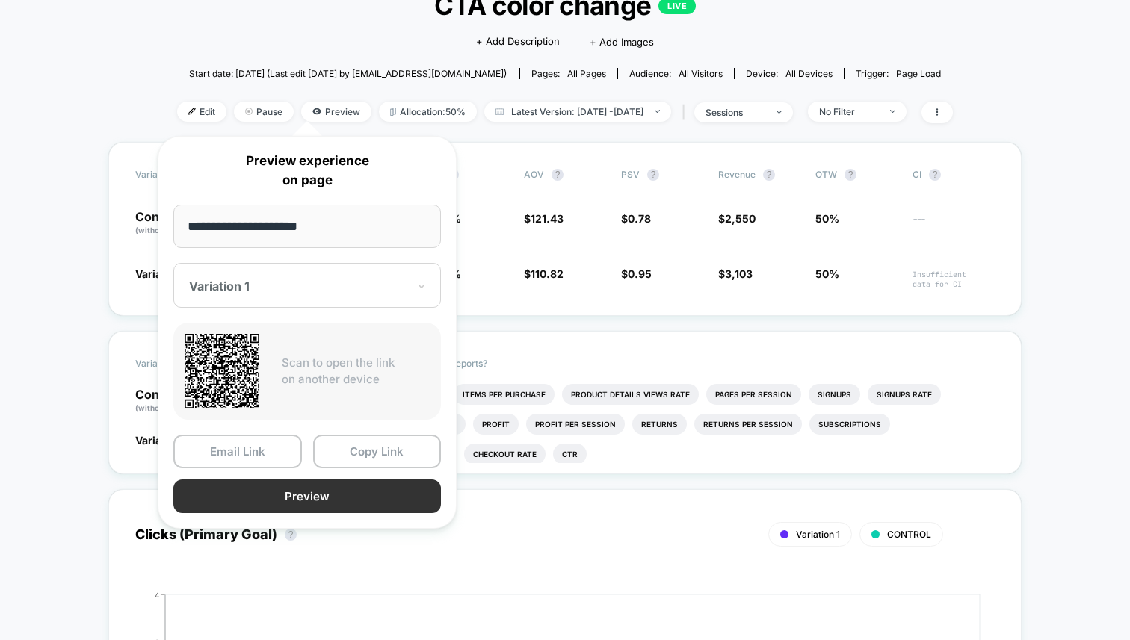
click at [298, 504] on button "Preview" at bounding box center [307, 497] width 268 height 34
